Goal: Check status: Check status

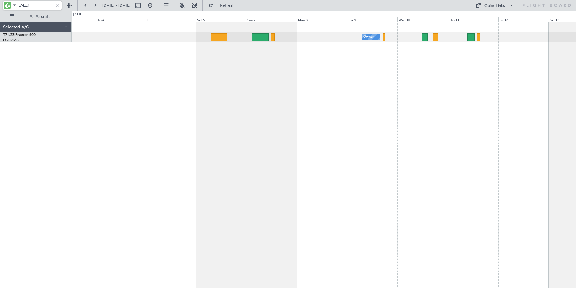
drag, startPoint x: 25, startPoint y: 4, endPoint x: 43, endPoint y: 7, distance: 18.1
click at [43, 7] on input "t7-lzzi" at bounding box center [35, 5] width 35 height 9
type input "t7-bre"
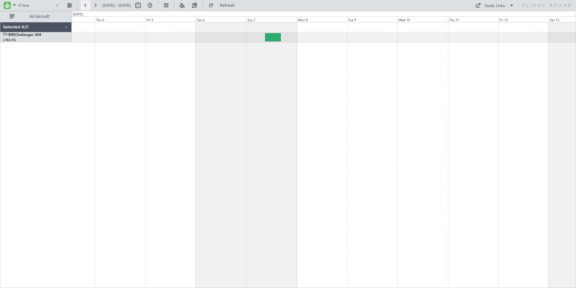
click at [86, 5] on button at bounding box center [86, 6] width 10 height 10
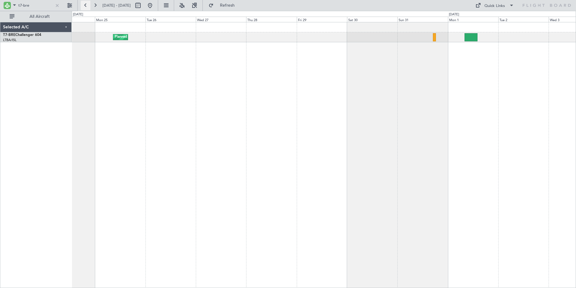
click at [86, 5] on button at bounding box center [86, 6] width 10 height 10
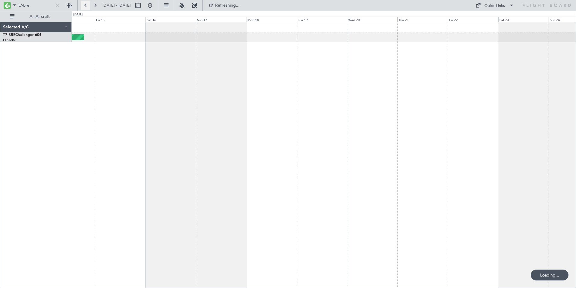
click at [87, 5] on button at bounding box center [86, 6] width 10 height 10
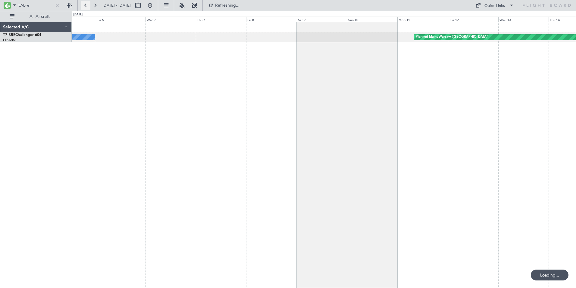
click at [87, 5] on button at bounding box center [86, 6] width 10 height 10
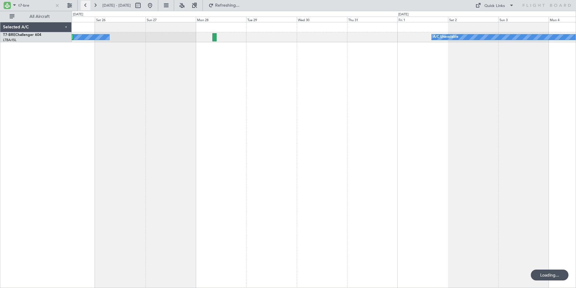
click at [87, 5] on button at bounding box center [86, 6] width 10 height 10
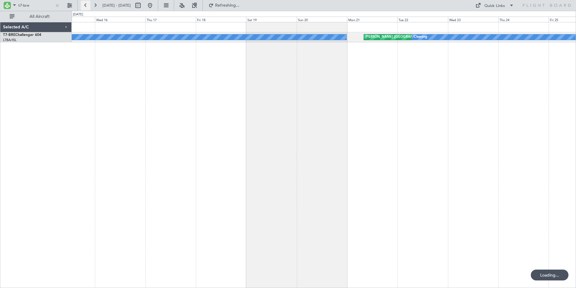
click at [87, 5] on button at bounding box center [86, 6] width 10 height 10
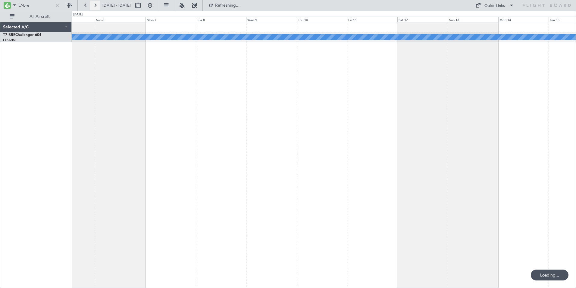
click at [96, 5] on button at bounding box center [95, 6] width 10 height 10
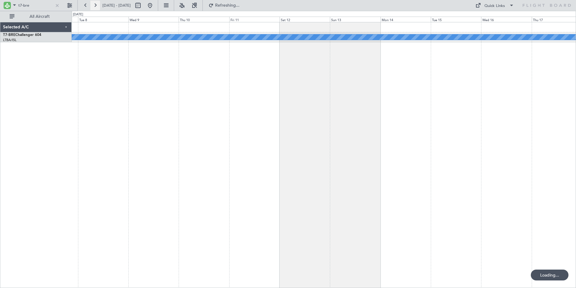
click at [96, 5] on button at bounding box center [95, 6] width 10 height 10
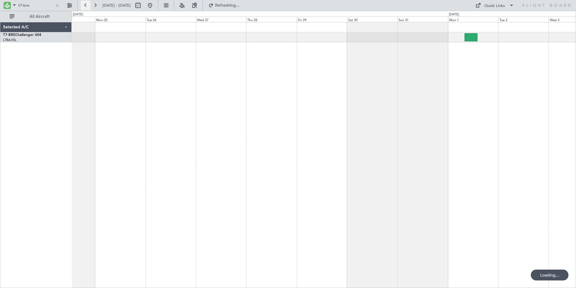
click at [86, 5] on button at bounding box center [86, 6] width 10 height 10
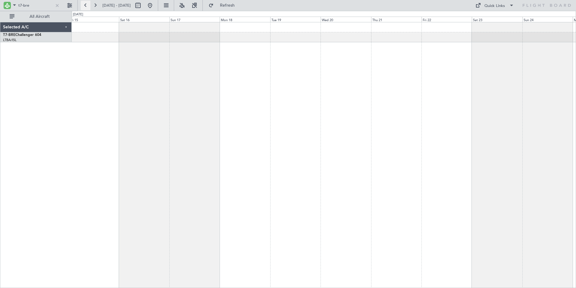
click at [86, 5] on button at bounding box center [86, 6] width 10 height 10
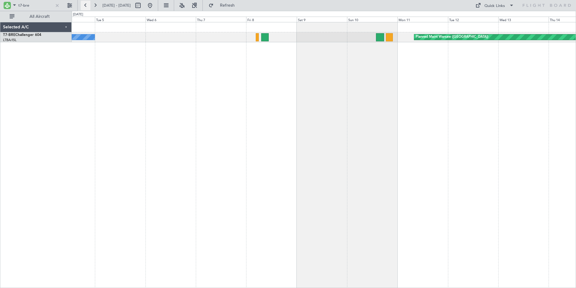
click at [86, 4] on button at bounding box center [86, 6] width 10 height 10
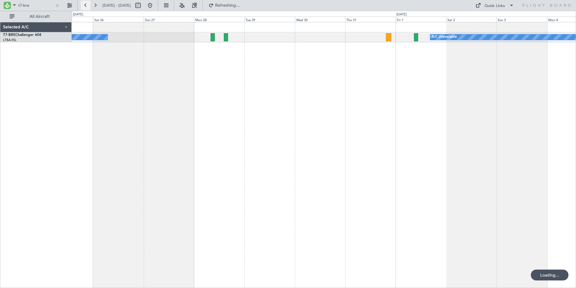
click at [86, 4] on button at bounding box center [86, 6] width 10 height 10
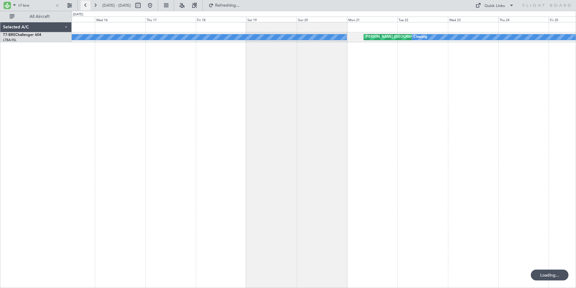
click at [86, 4] on button at bounding box center [86, 6] width 10 height 10
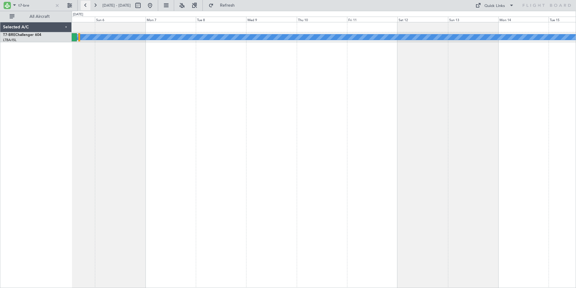
click at [86, 4] on button at bounding box center [86, 6] width 10 height 10
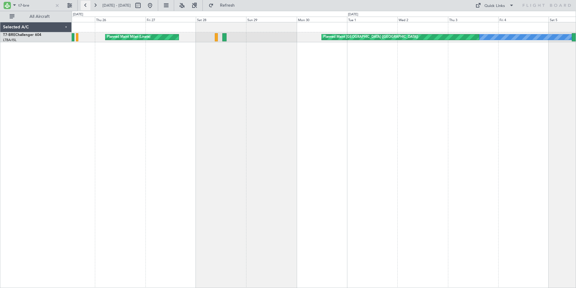
click at [86, 4] on button at bounding box center [86, 6] width 10 height 10
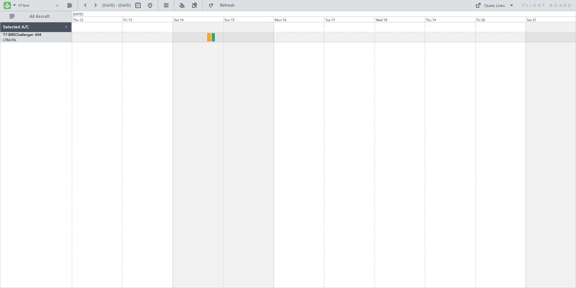
click at [386, 61] on div "AOG Maint Milan (Linate)" at bounding box center [324, 155] width 505 height 266
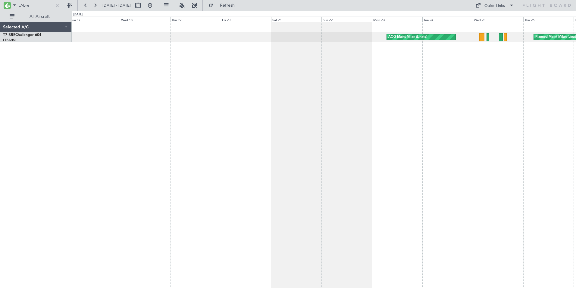
click at [102, 102] on div "AOG Maint Milan (Linate) Planned Maint Milan (Linate)" at bounding box center [324, 155] width 505 height 266
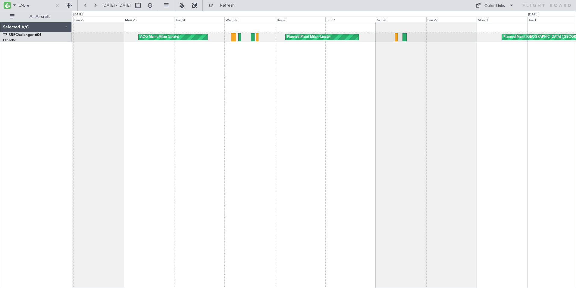
click at [115, 106] on div "AOG Maint Milan (Linate) Planned Maint Milan (Linate) Planned Maint Paris (Le B…" at bounding box center [324, 155] width 505 height 266
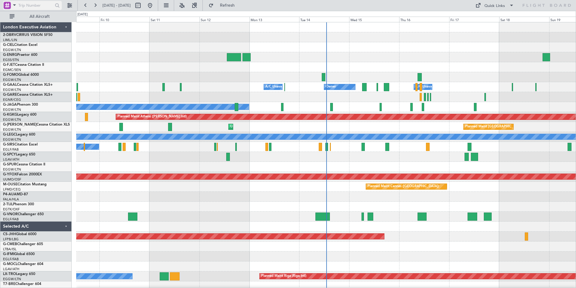
click at [12, 4] on span at bounding box center [14, 5] width 7 height 8
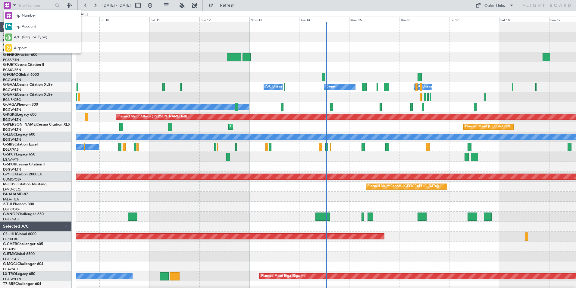
click at [24, 38] on span "A/C (Reg. or Type)" at bounding box center [30, 37] width 33 height 6
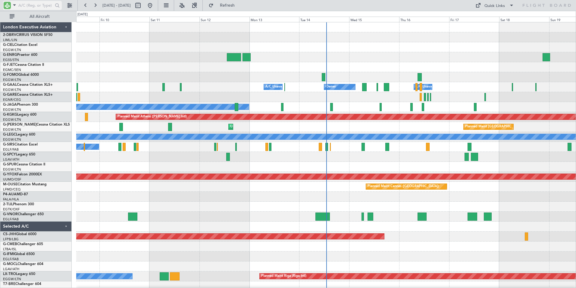
click at [30, 5] on input "text" at bounding box center [35, 5] width 35 height 9
type input "y"
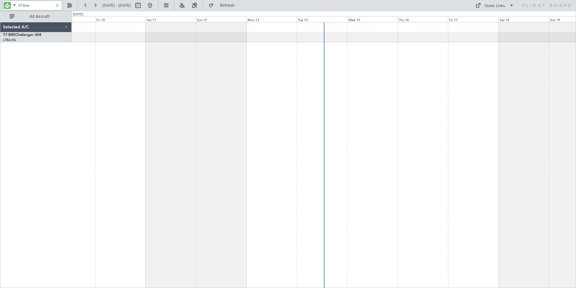
type input "t7-bre"
click at [84, 4] on button at bounding box center [86, 6] width 10 height 10
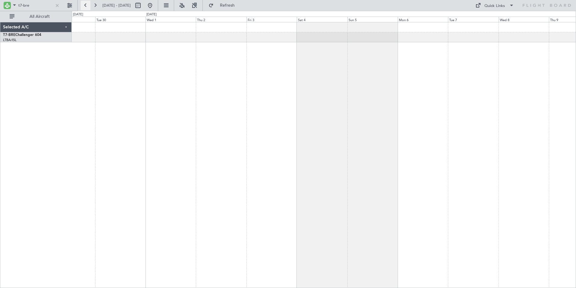
click at [84, 4] on button at bounding box center [86, 6] width 10 height 10
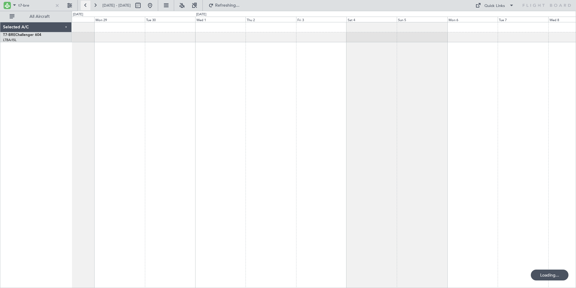
click at [84, 4] on button at bounding box center [86, 6] width 10 height 10
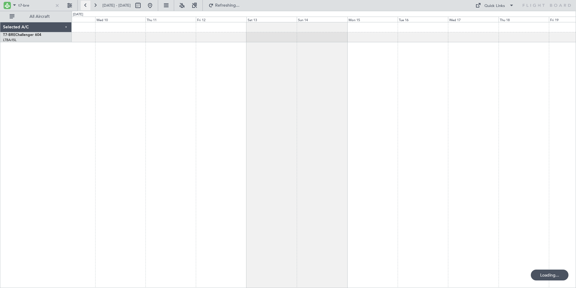
click at [84, 4] on button at bounding box center [86, 6] width 10 height 10
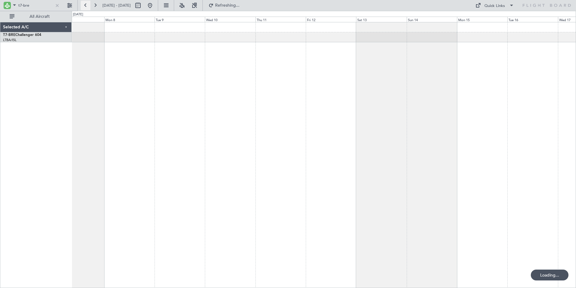
click at [84, 4] on button at bounding box center [86, 6] width 10 height 10
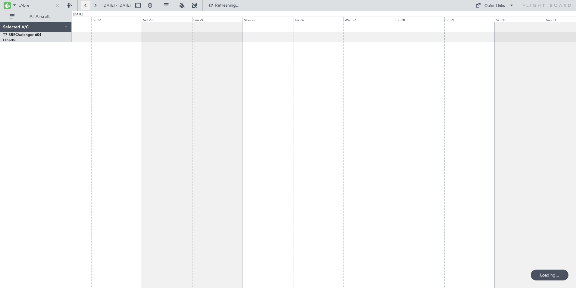
click at [84, 4] on button at bounding box center [86, 6] width 10 height 10
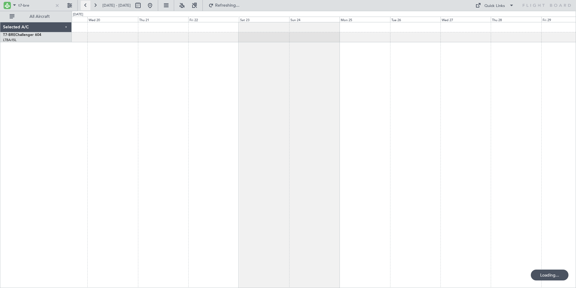
click at [84, 4] on button at bounding box center [86, 6] width 10 height 10
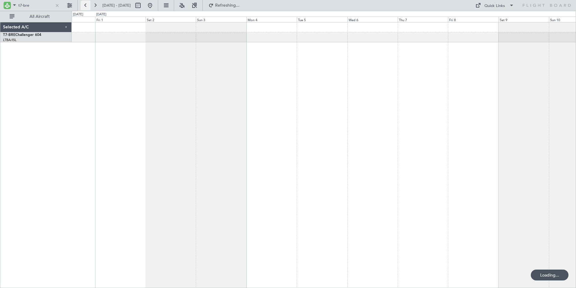
click at [84, 4] on button at bounding box center [86, 6] width 10 height 10
